Goal: Task Accomplishment & Management: Manage account settings

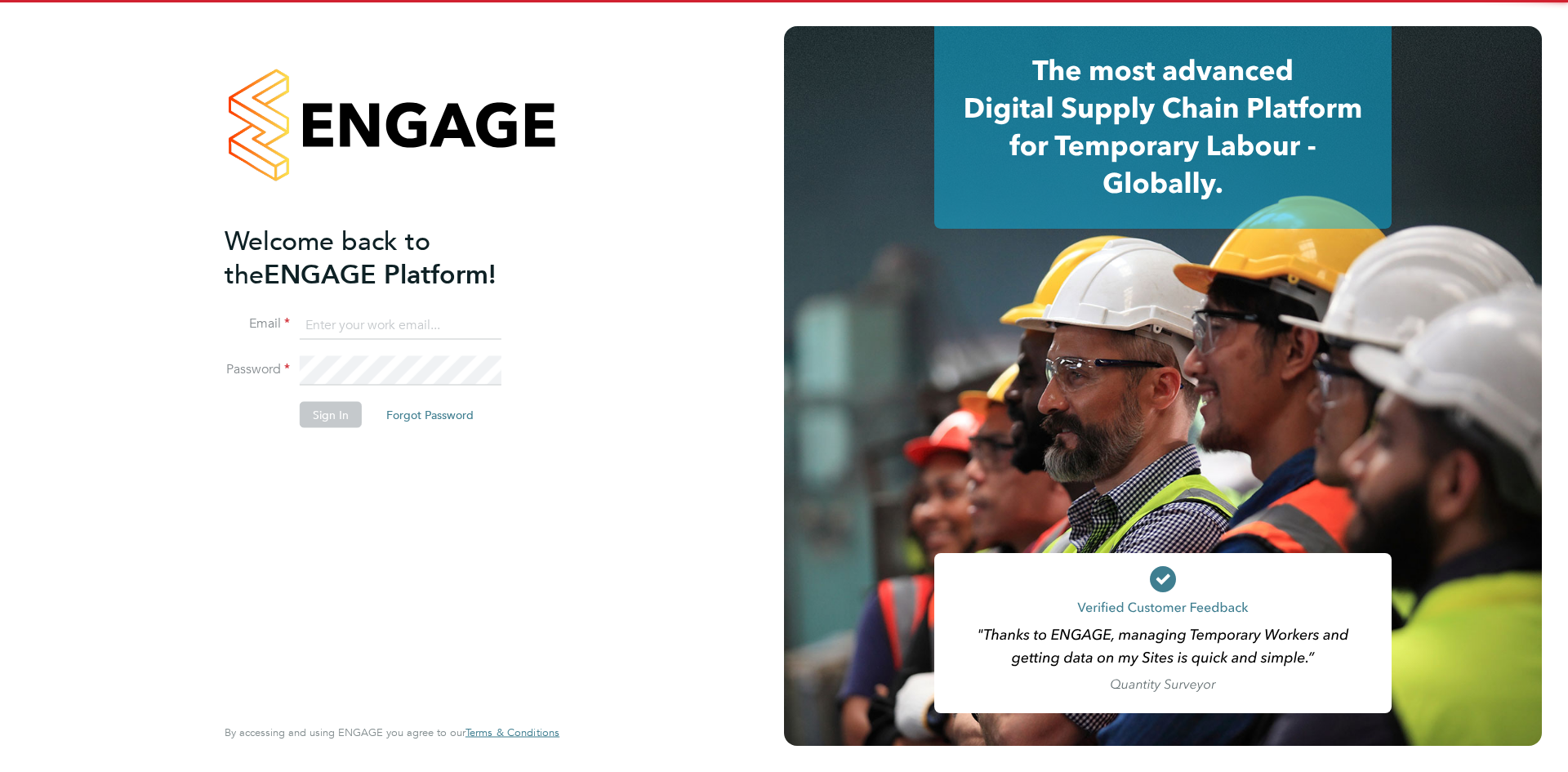
drag, startPoint x: 375, startPoint y: 322, endPoint x: 409, endPoint y: 336, distance: 36.8
click at [375, 322] on input at bounding box center [400, 325] width 202 height 29
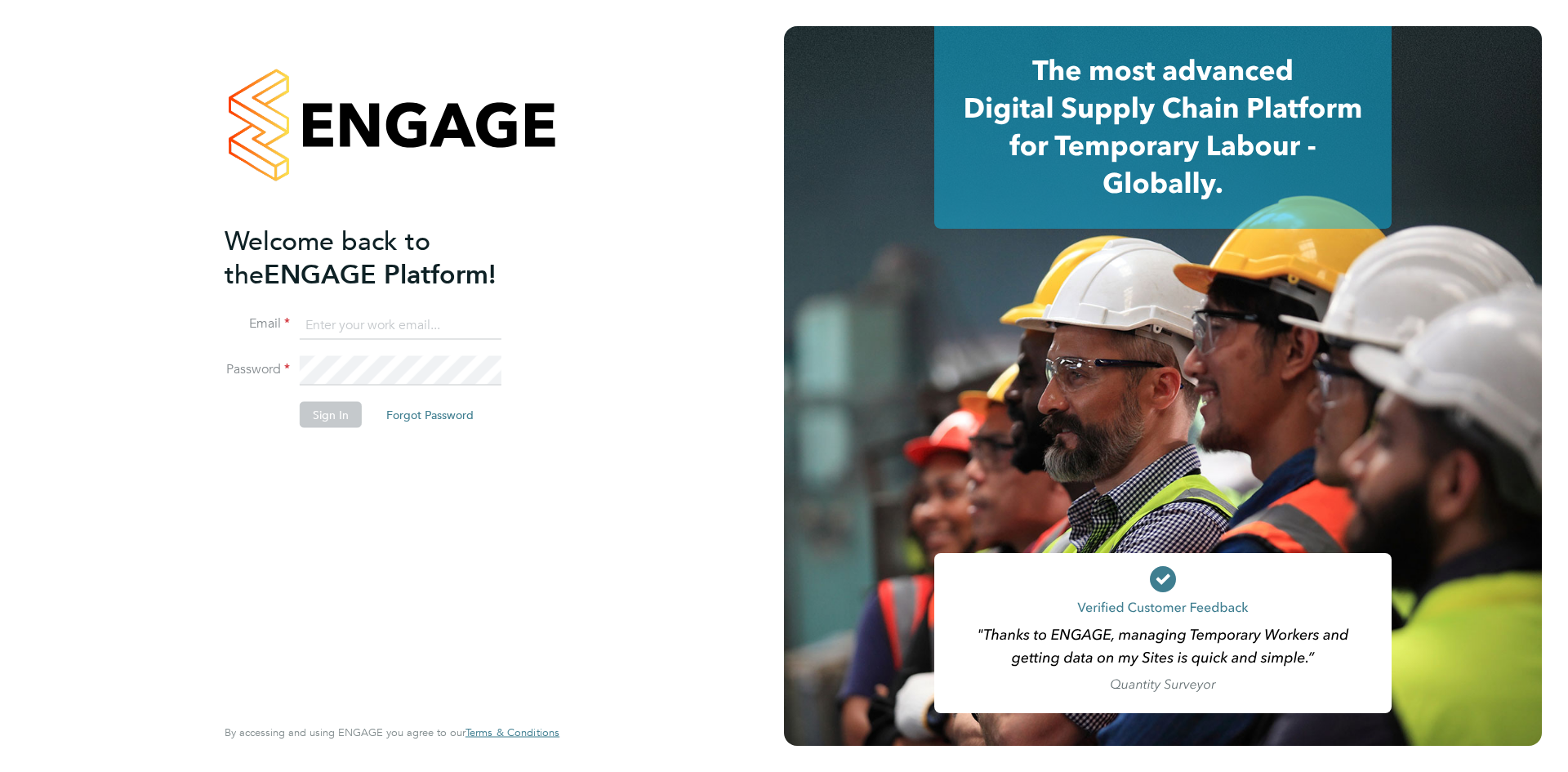
type input "Rhiarna.Devares@bcuk.co.uk"
click at [347, 418] on button "Sign In" at bounding box center [330, 414] width 62 height 26
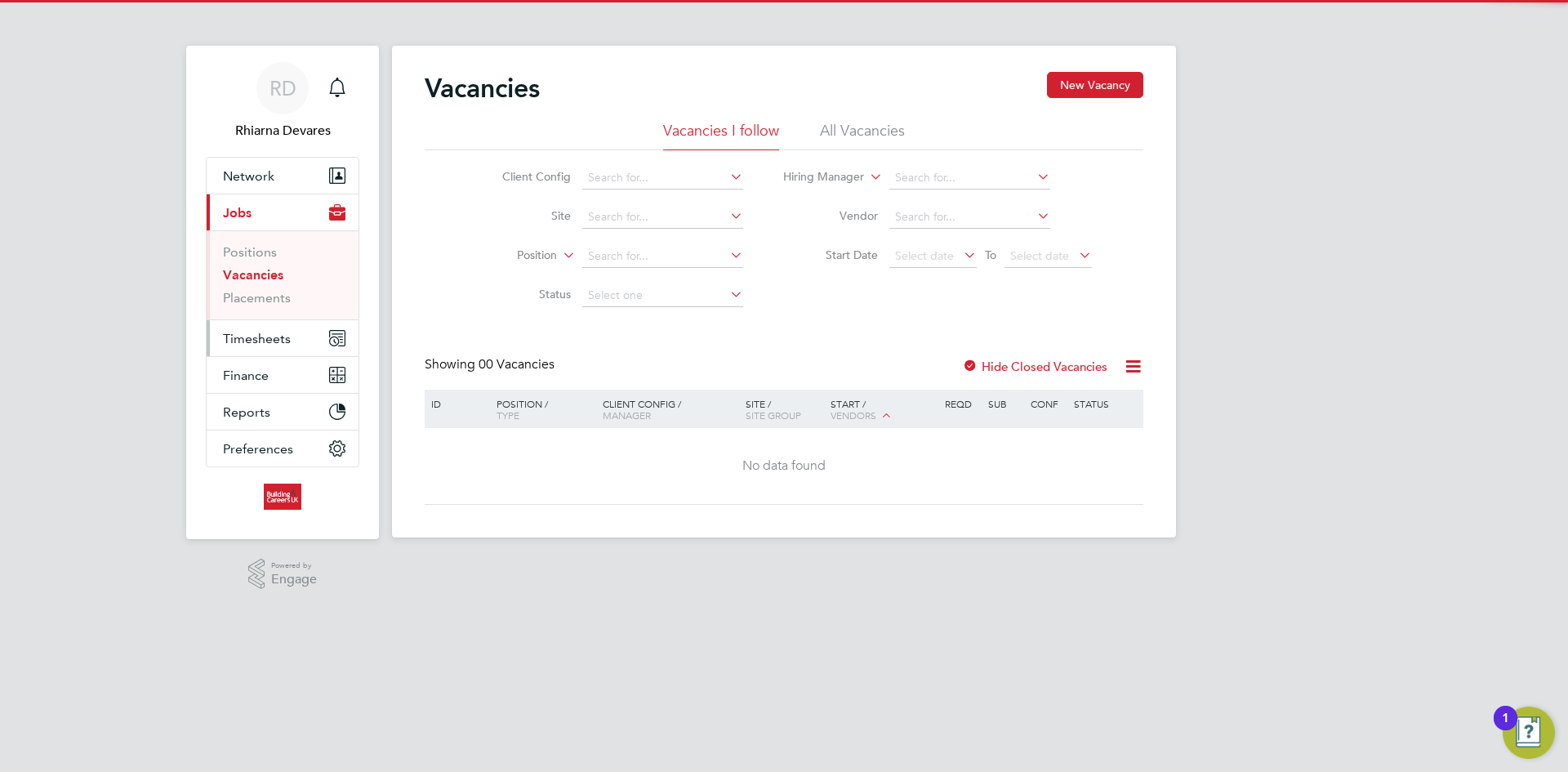
click at [274, 339] on span "Timesheets" at bounding box center [257, 338] width 68 height 16
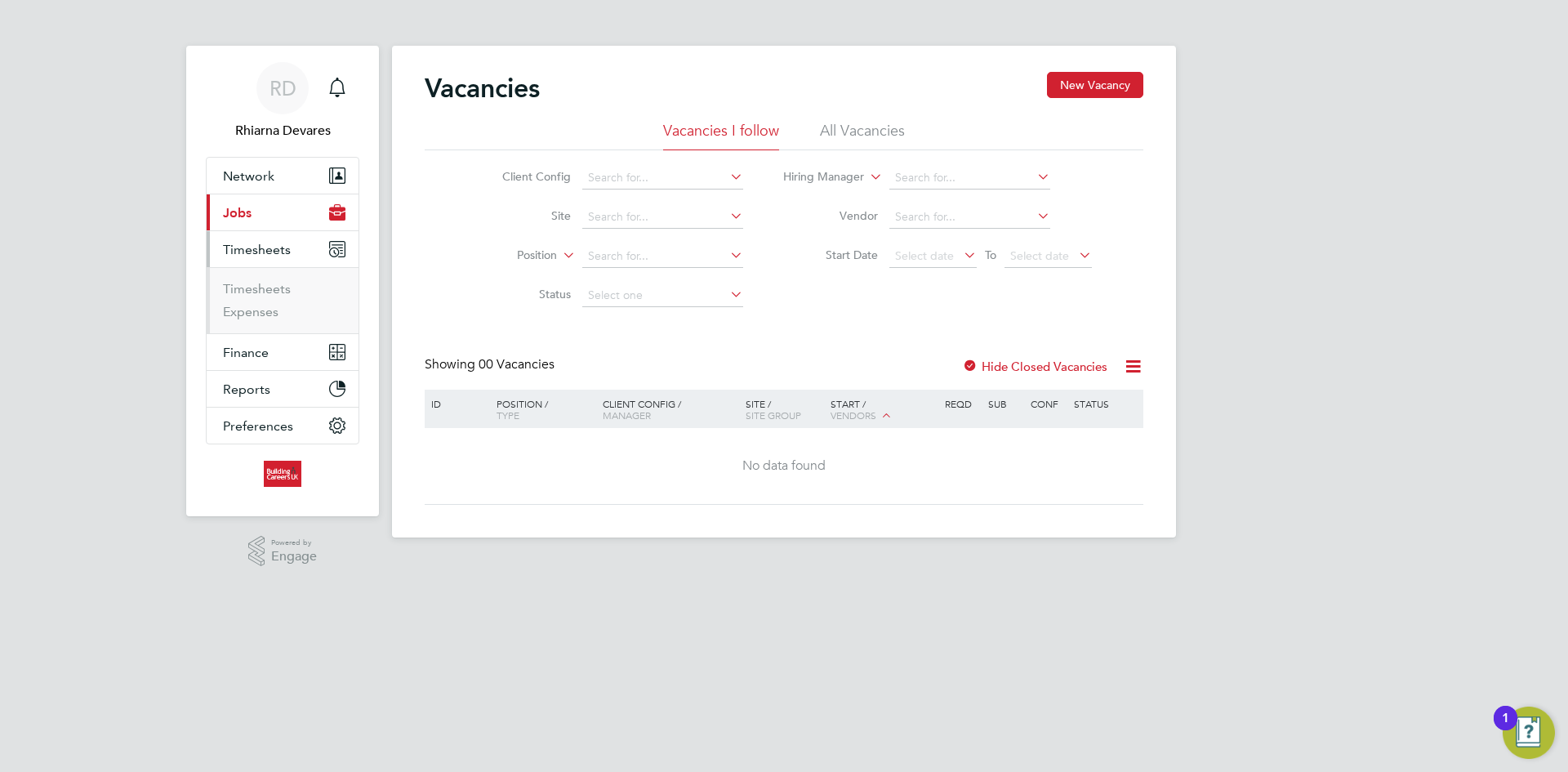
click at [261, 299] on li "Timesheets" at bounding box center [284, 292] width 122 height 23
click at [256, 289] on link "Timesheets" at bounding box center [257, 288] width 68 height 16
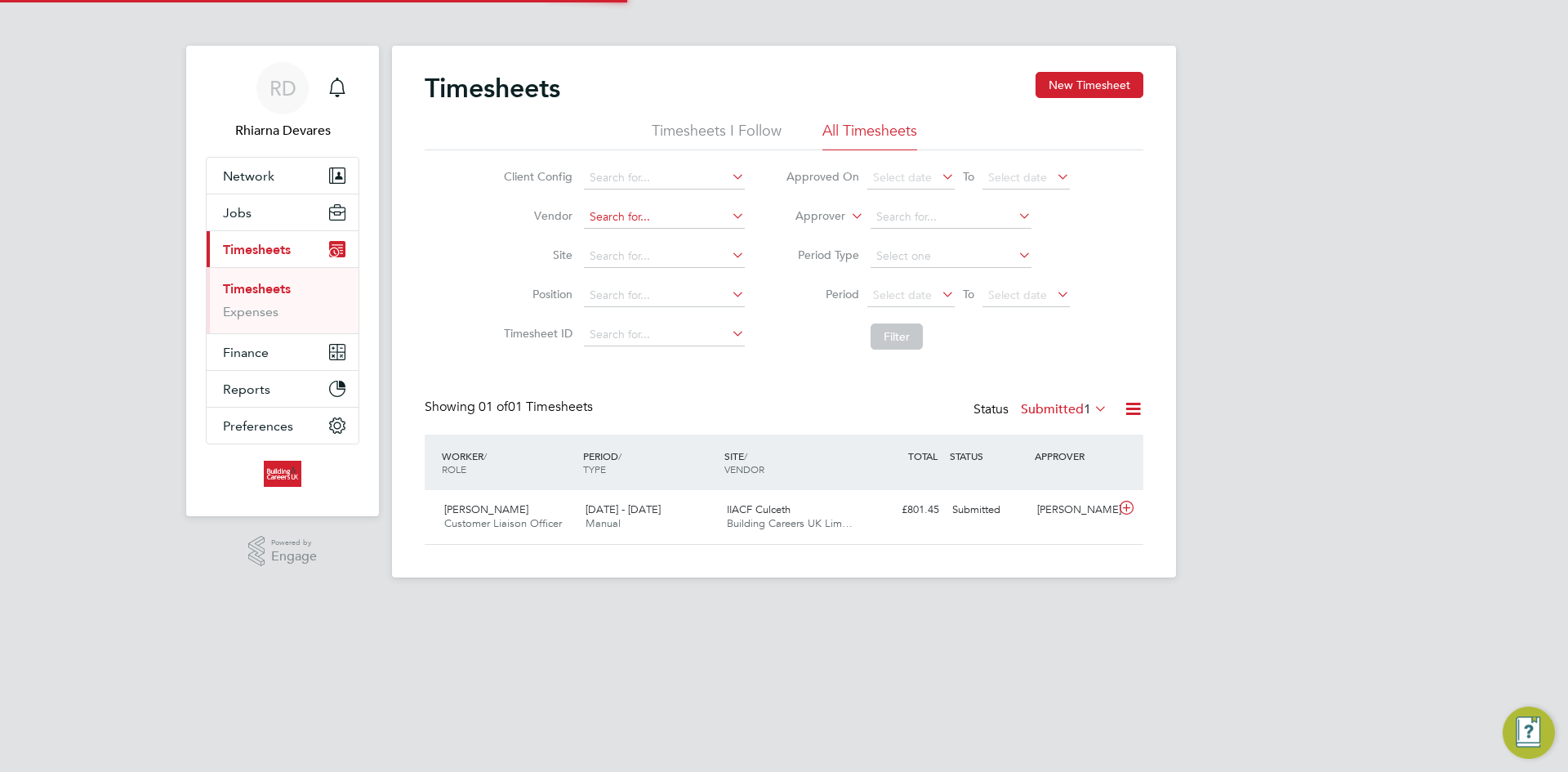
scroll to position [41, 142]
click at [611, 210] on input at bounding box center [664, 216] width 161 height 23
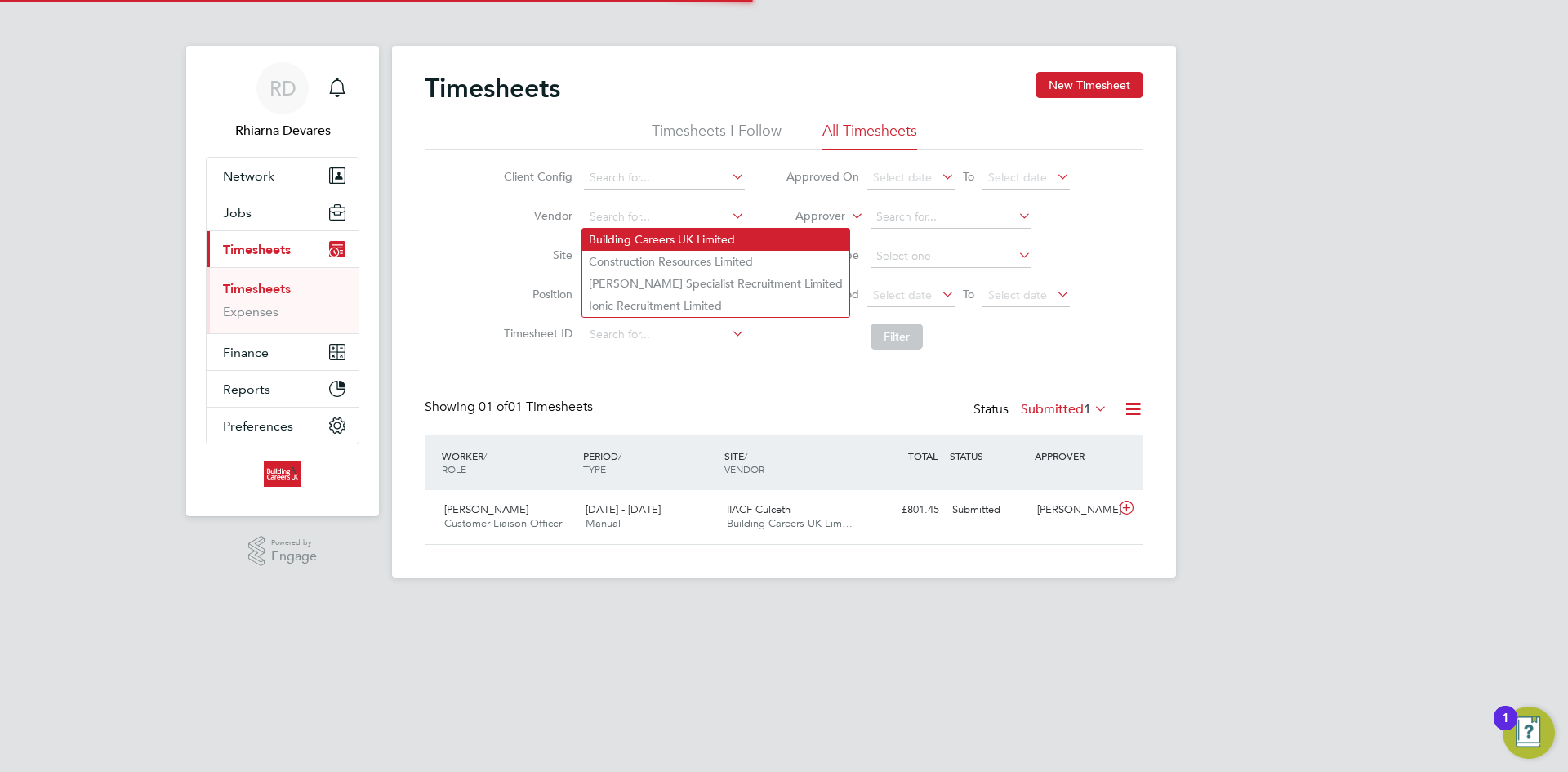
click at [620, 234] on li "Building Careers UK Limited" at bounding box center [715, 240] width 267 height 22
type input "Building Careers UK Limited"
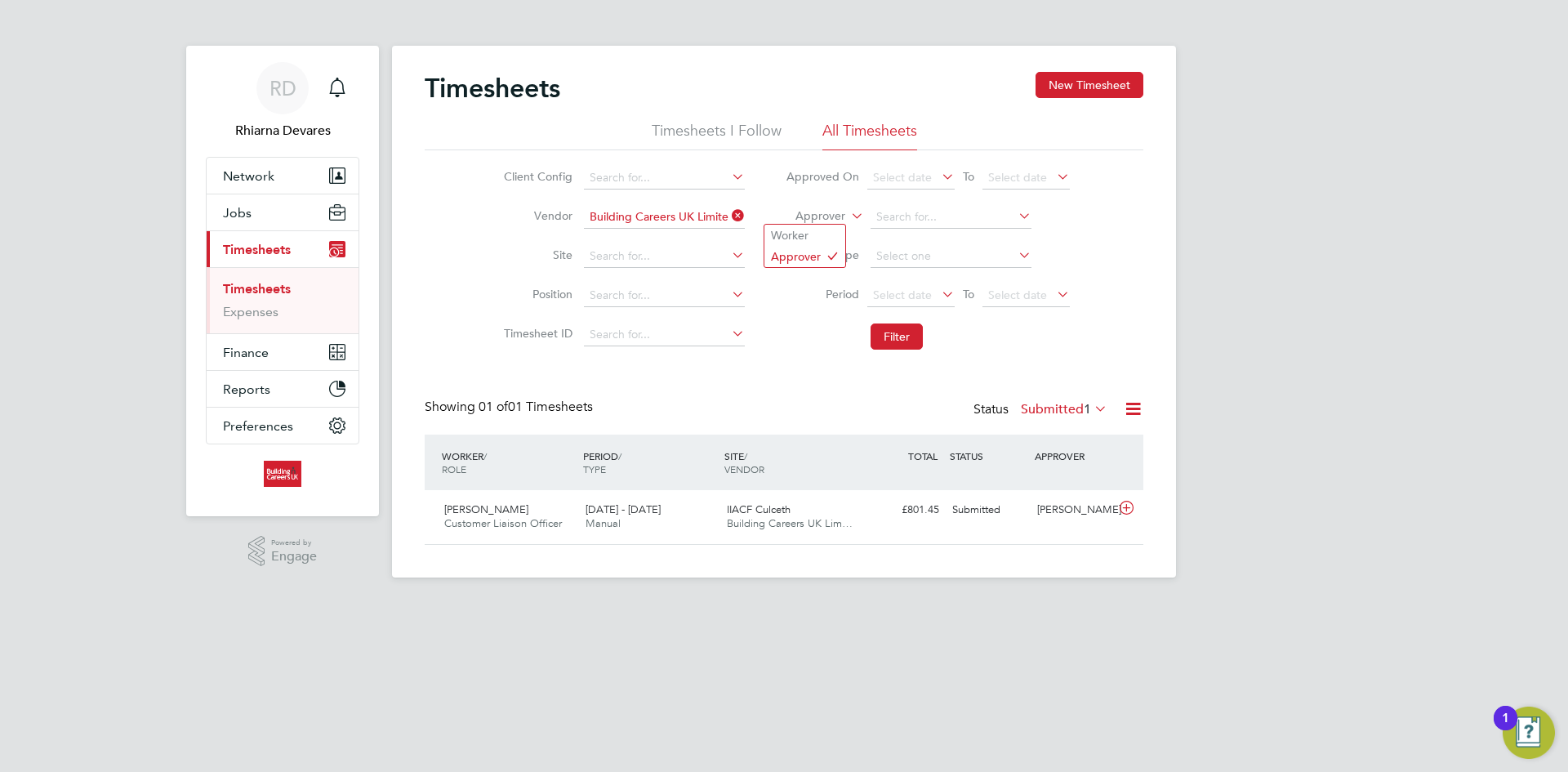
click at [814, 216] on label "Approver" at bounding box center [808, 216] width 74 height 17
click at [810, 228] on li "Worker" at bounding box center [805, 235] width 81 height 21
click at [901, 289] on span "Select date" at bounding box center [902, 295] width 59 height 15
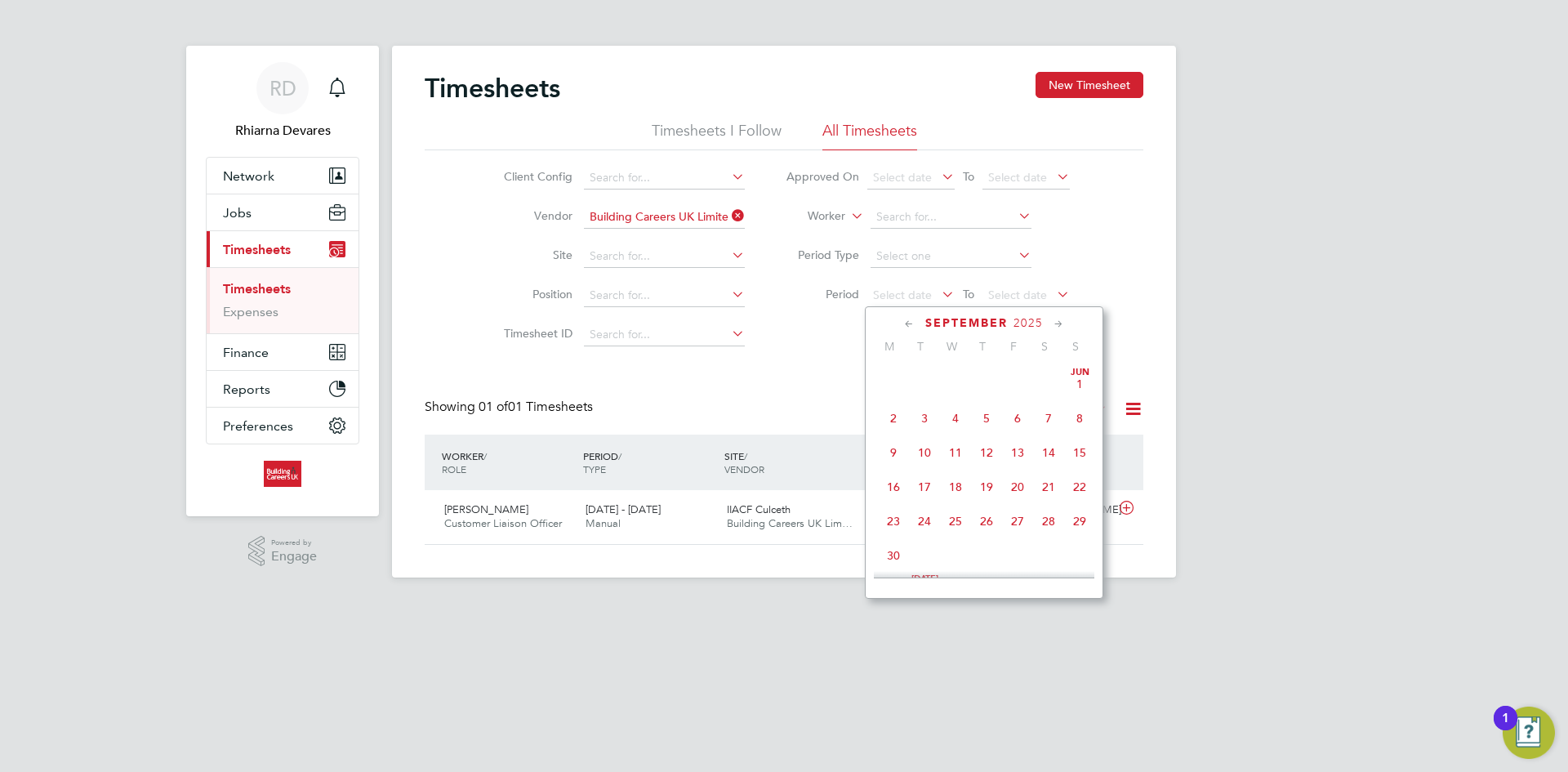
scroll to position [602, 0]
click at [903, 411] on span "15" at bounding box center [893, 403] width 31 height 31
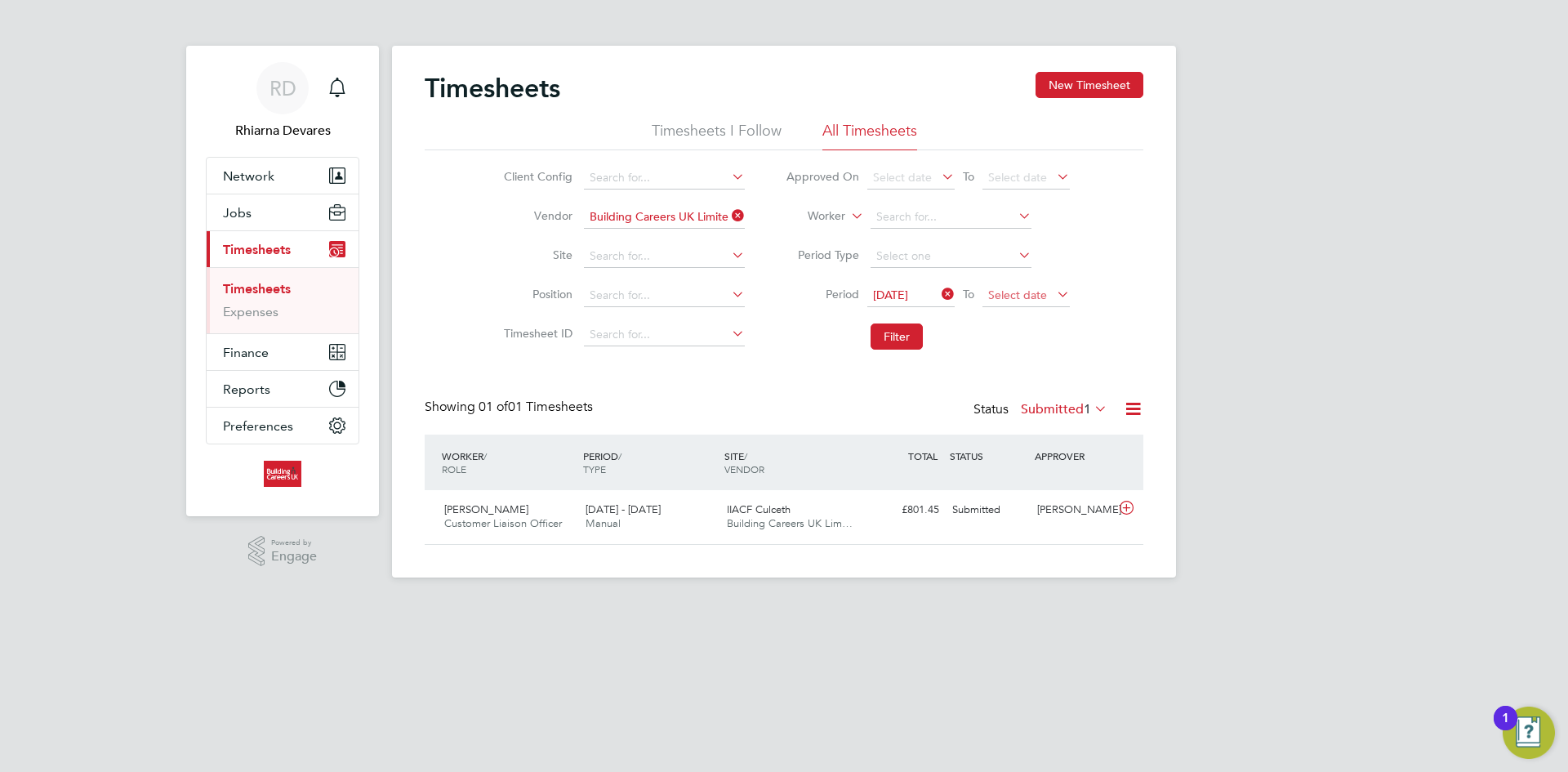
click at [984, 299] on span "Select date" at bounding box center [1026, 296] width 87 height 22
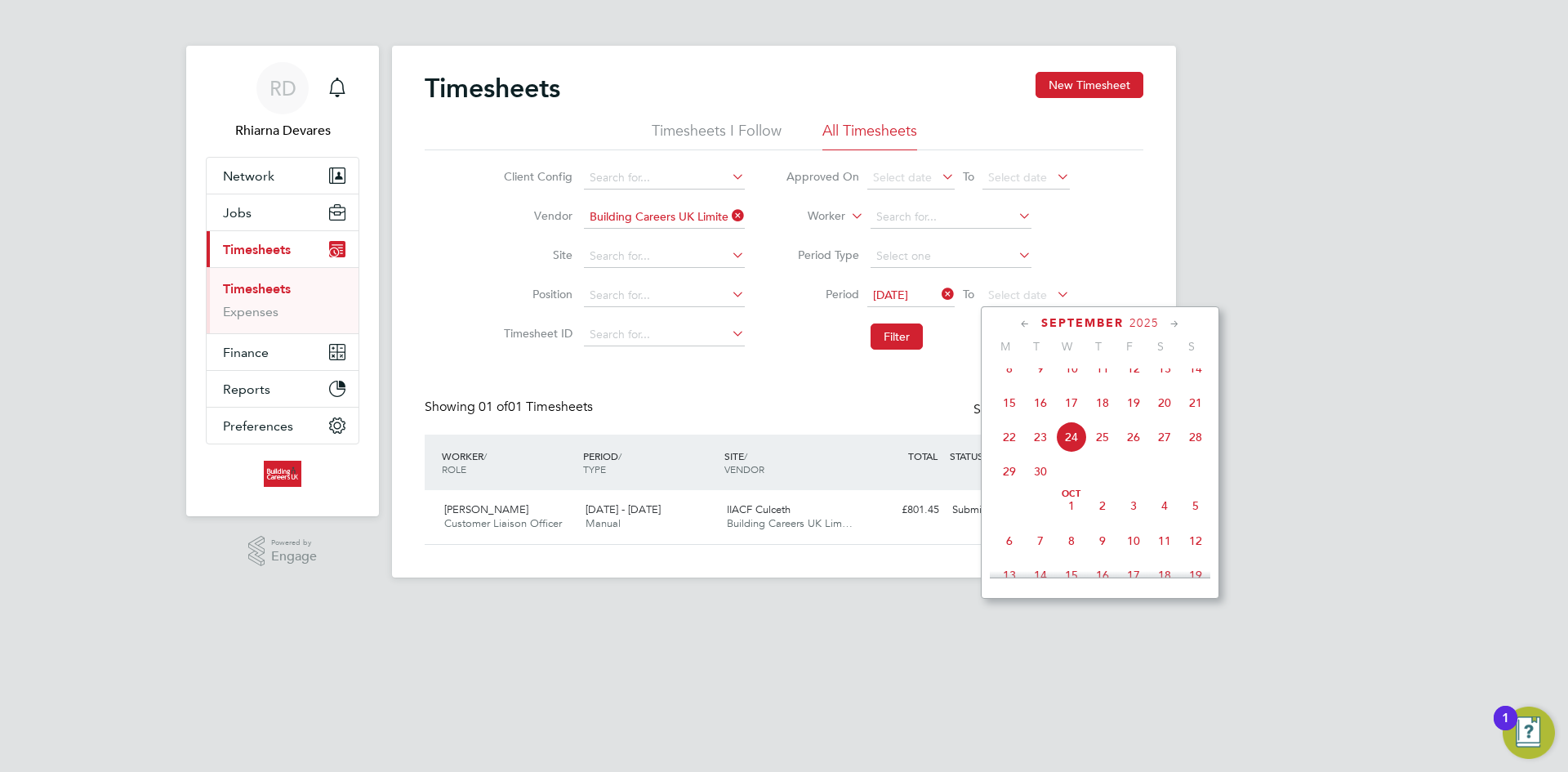
click at [1200, 404] on span "21" at bounding box center [1195, 403] width 31 height 31
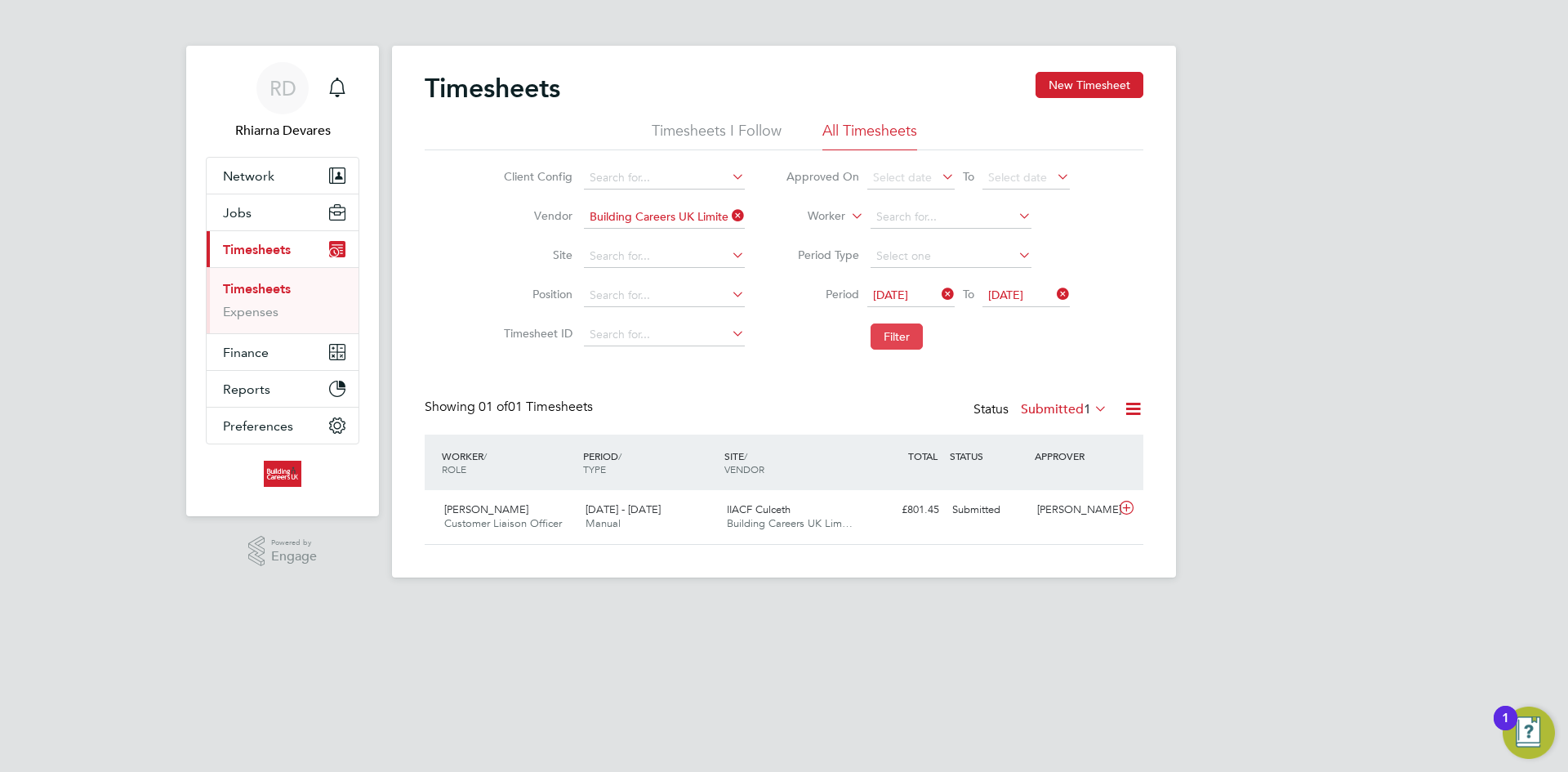
click at [894, 341] on button "Filter" at bounding box center [896, 336] width 52 height 26
click at [1048, 402] on label "Submitted 1" at bounding box center [1063, 409] width 87 height 17
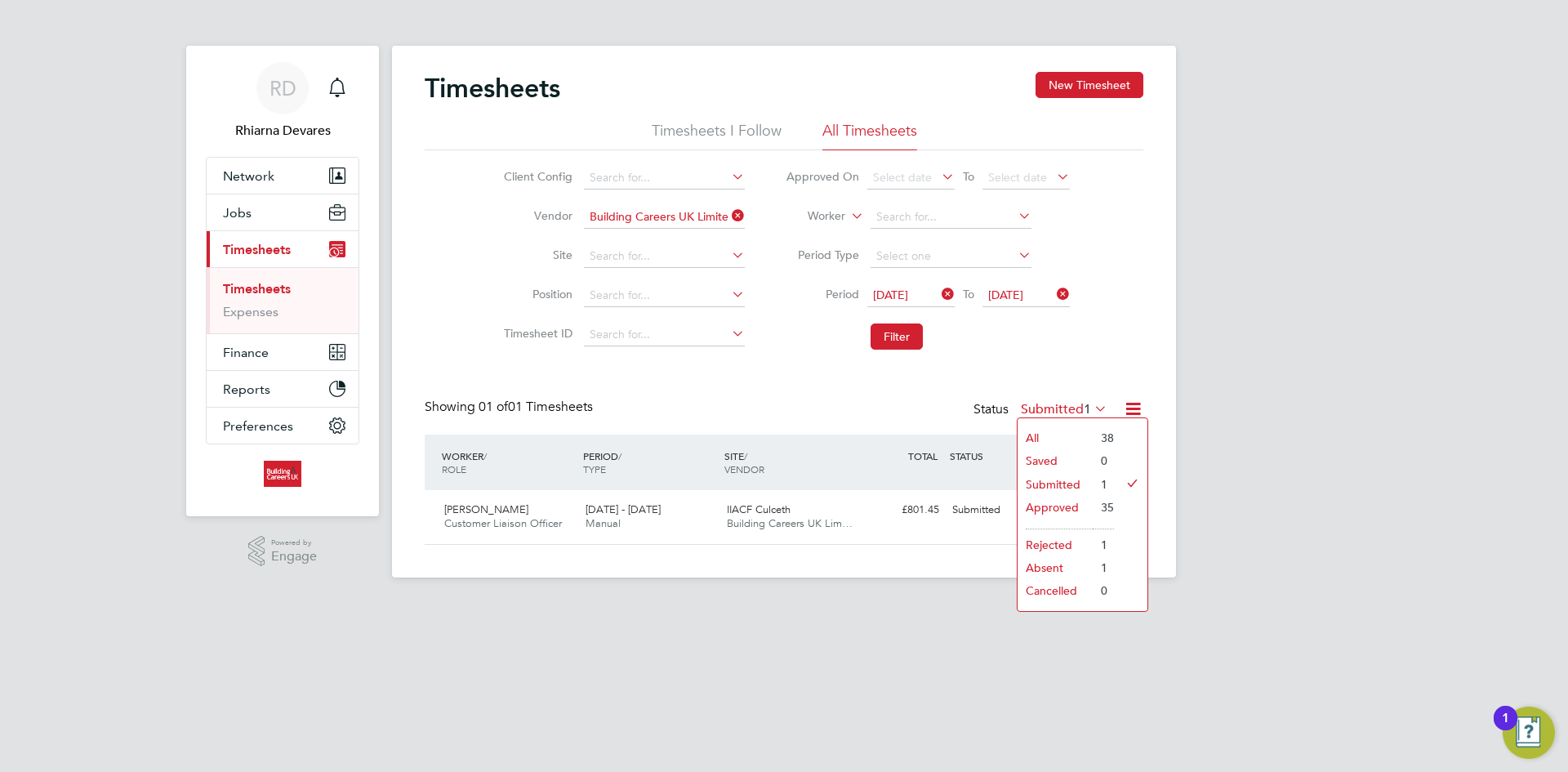
click at [1195, 415] on div "RD Rhiarna Devares Notifications Applications: Network Team Members Businesses …" at bounding box center [784, 301] width 1568 height 603
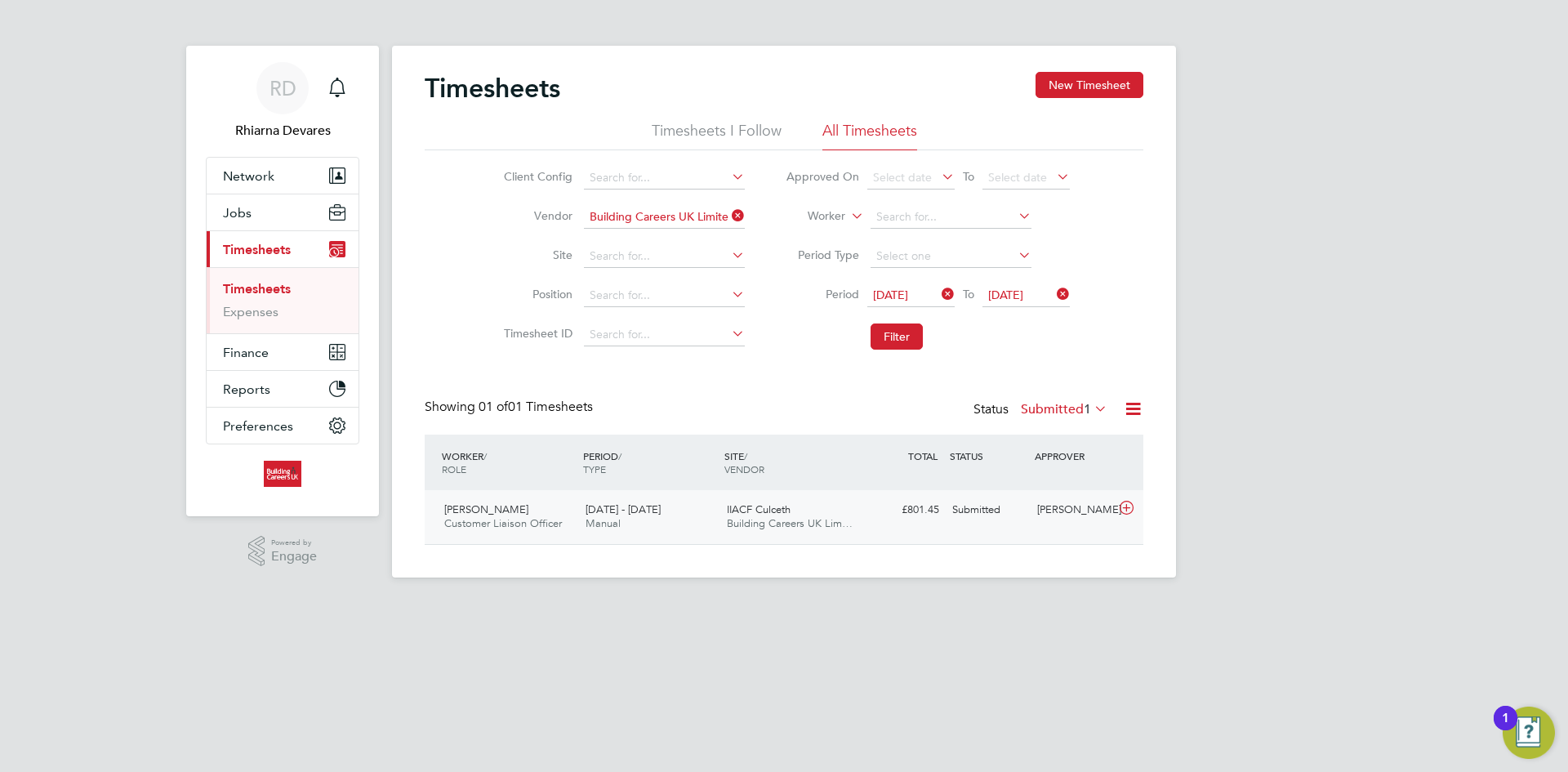
click at [919, 521] on div "£801.45 Submitted" at bounding box center [903, 509] width 85 height 27
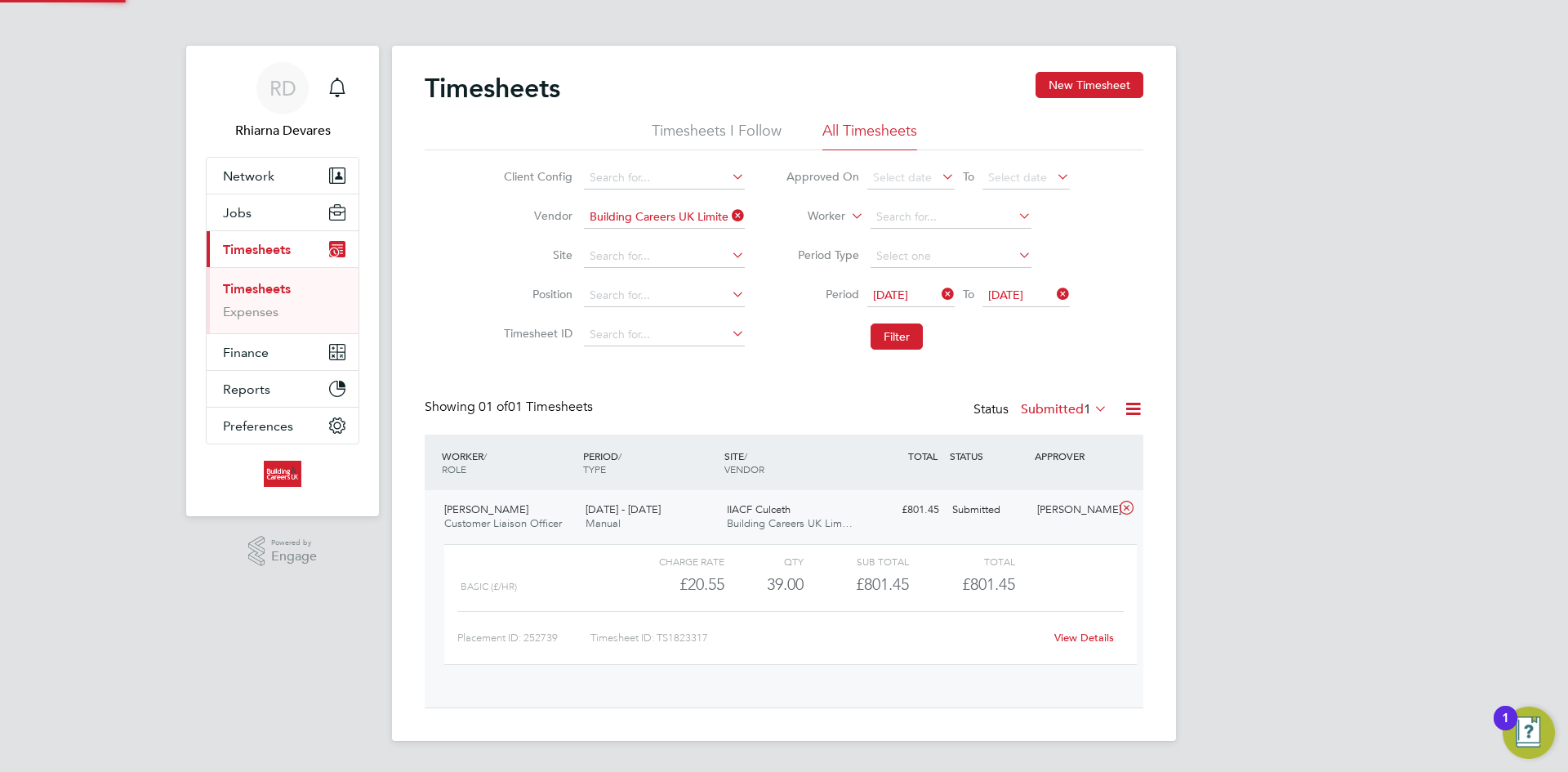
scroll to position [28, 159]
click at [1132, 405] on icon at bounding box center [1132, 409] width 20 height 20
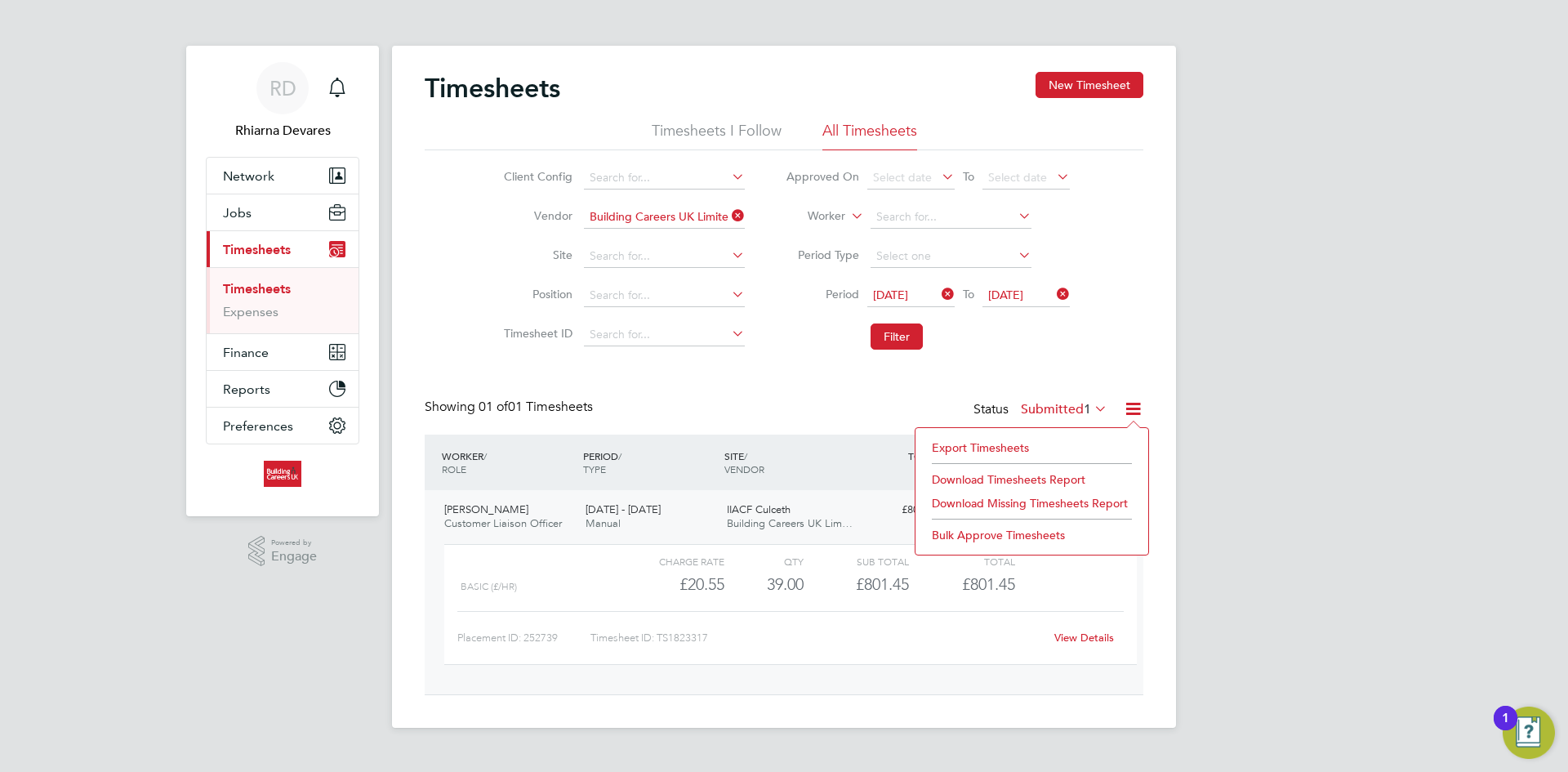
click at [1024, 479] on li "Download Timesheets Report" at bounding box center [1031, 479] width 216 height 23
